Goal: Information Seeking & Learning: Learn about a topic

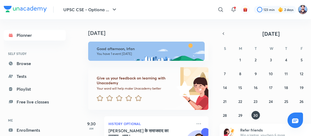
click at [301, 14] on img at bounding box center [302, 9] width 9 height 9
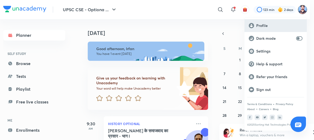
click at [266, 19] on div "Profile" at bounding box center [275, 25] width 62 height 13
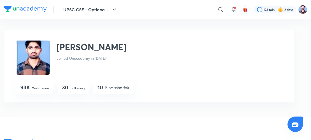
click at [72, 86] on p "Following" at bounding box center [78, 88] width 14 height 5
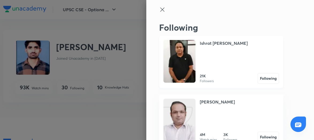
click at [173, 57] on img at bounding box center [179, 61] width 32 height 43
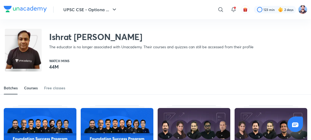
click at [33, 87] on div "Courses" at bounding box center [31, 88] width 14 height 5
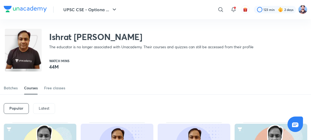
click at [42, 109] on p "Latest" at bounding box center [44, 108] width 11 height 4
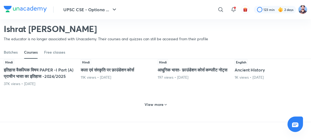
scroll to position [264, 0]
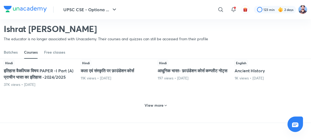
click at [156, 108] on h6 "View more" at bounding box center [154, 105] width 19 height 5
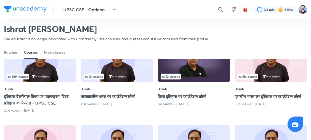
scroll to position [409, 0]
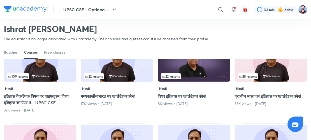
click at [51, 79] on div "109 lessons" at bounding box center [40, 77] width 66 height 6
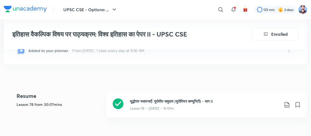
scroll to position [118, 0]
click at [119, 105] on icon at bounding box center [118, 103] width 11 height 11
